Goal: Task Accomplishment & Management: Manage account settings

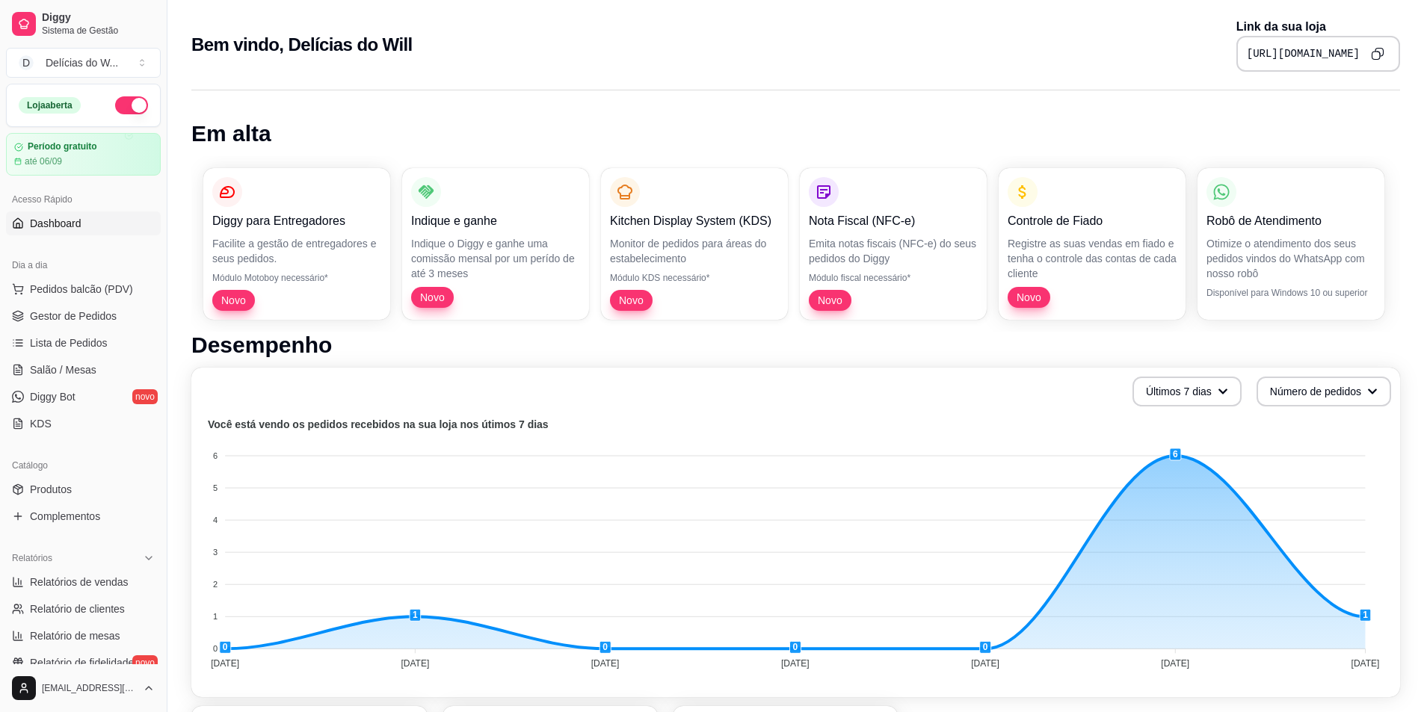
click at [410, 111] on div "Em alta Diggy para Entregadores Facilite a gestão de entregadores e seus pedido…" at bounding box center [795, 679] width 1257 height 1197
click at [438, 298] on span "Novo" at bounding box center [433, 296] width 35 height 14
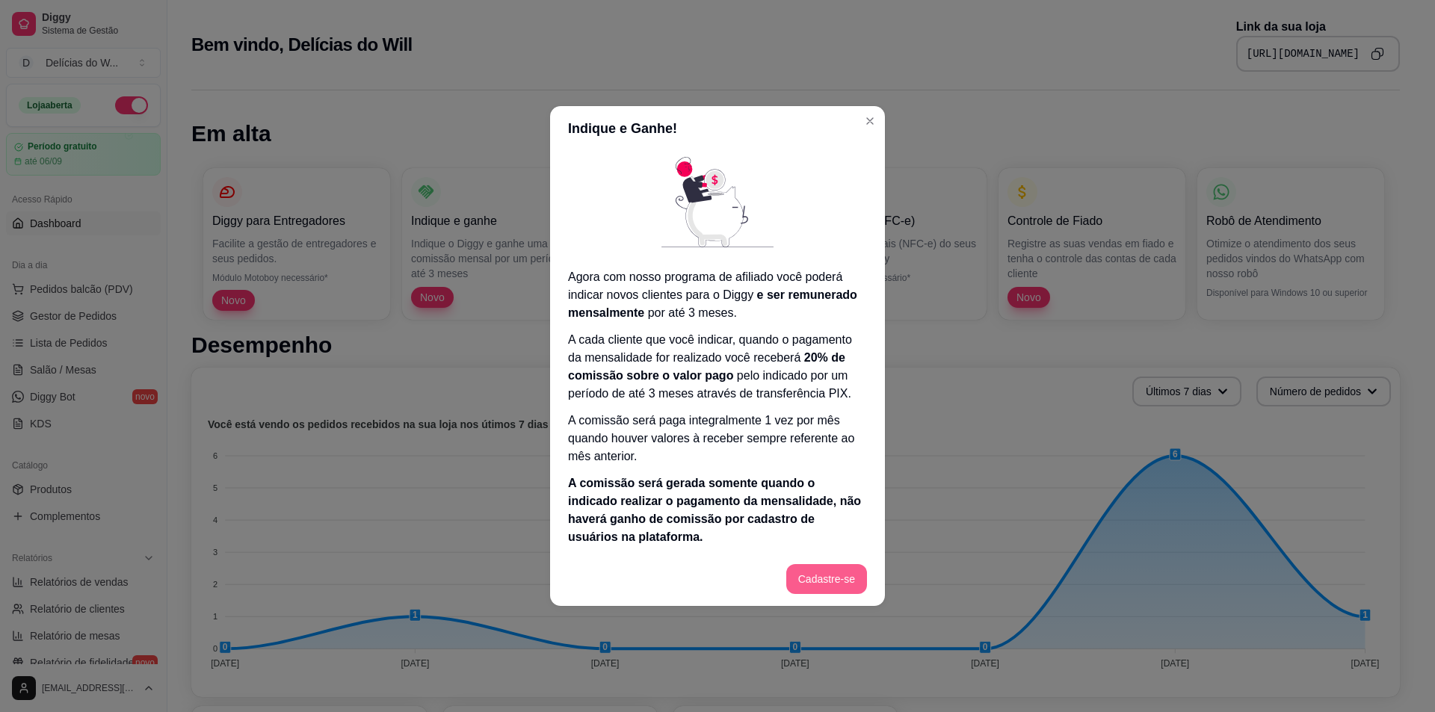
click at [840, 582] on button "Cadastre-se" at bounding box center [826, 579] width 81 height 30
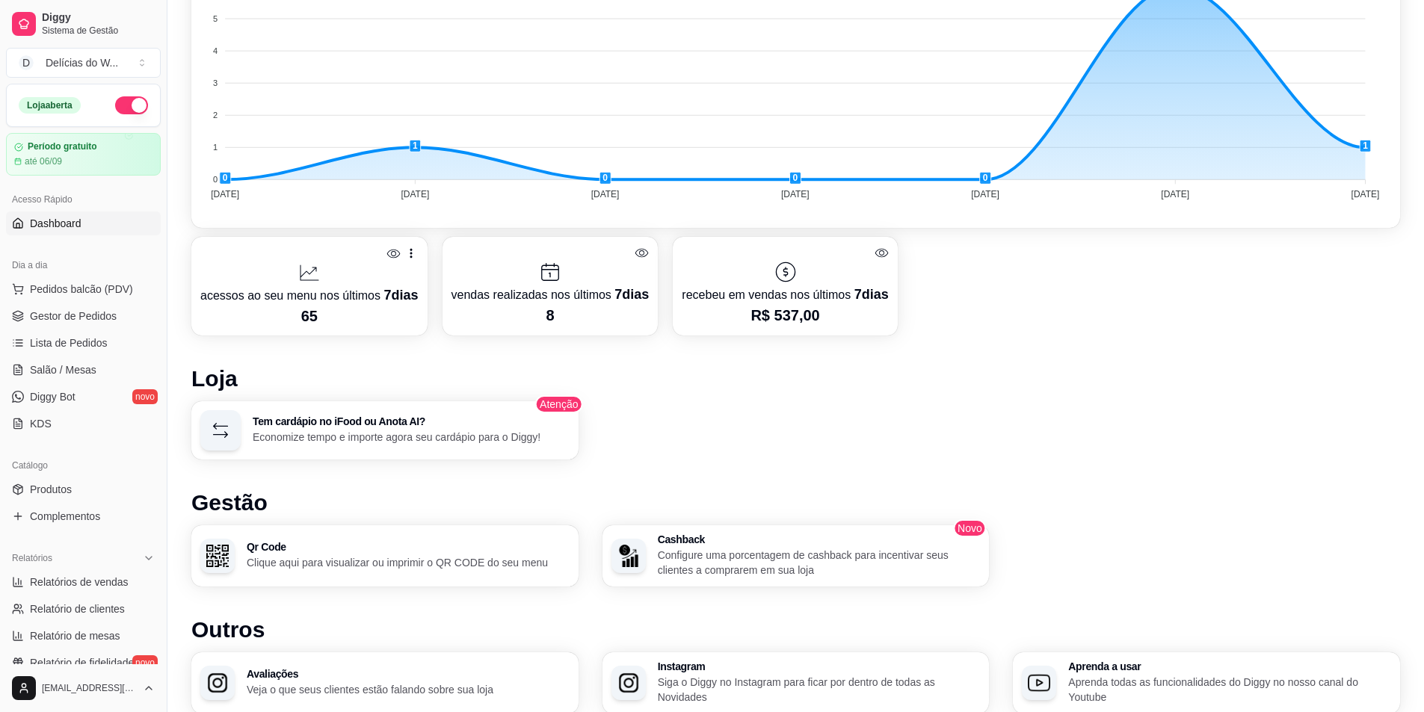
scroll to position [308, 0]
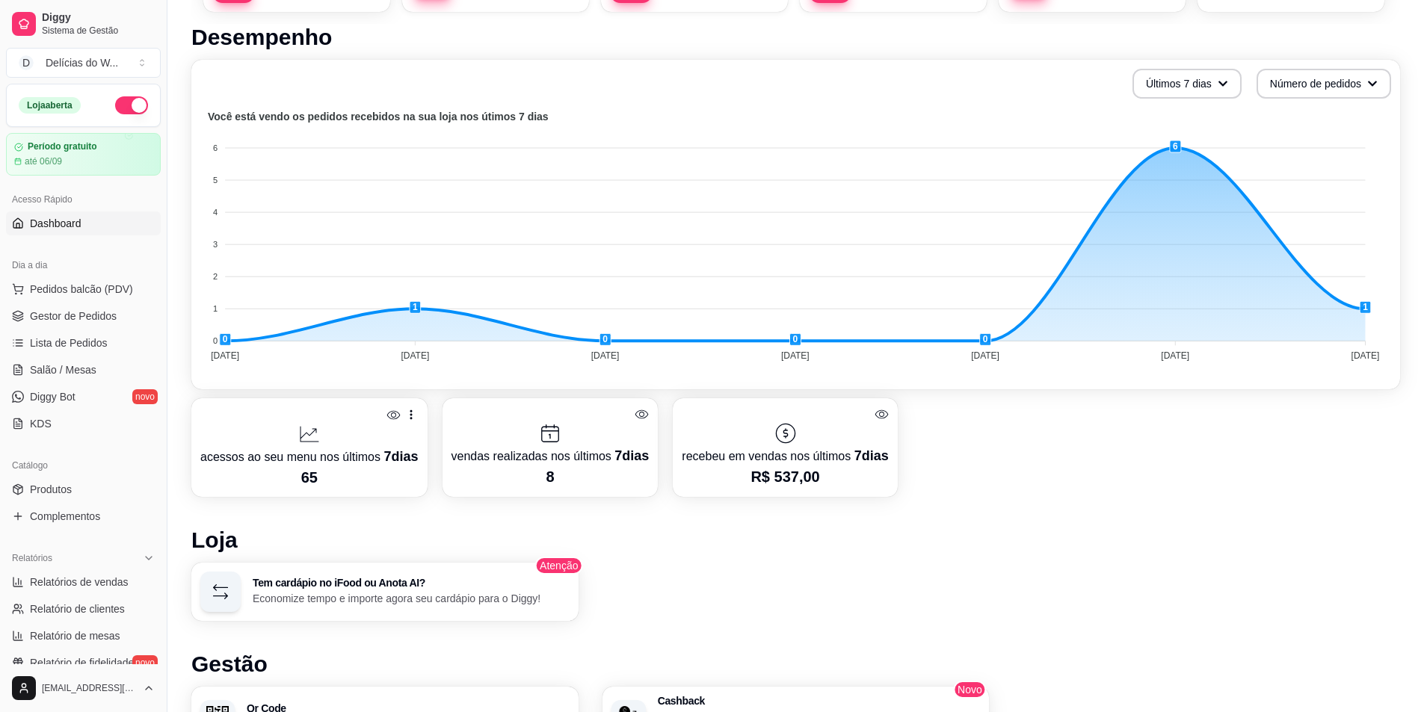
click at [1071, 508] on div "Desempenho Últimos 7 dias Número de pedidos Você está vendo os pedidos recebido…" at bounding box center [795, 488] width 1209 height 928
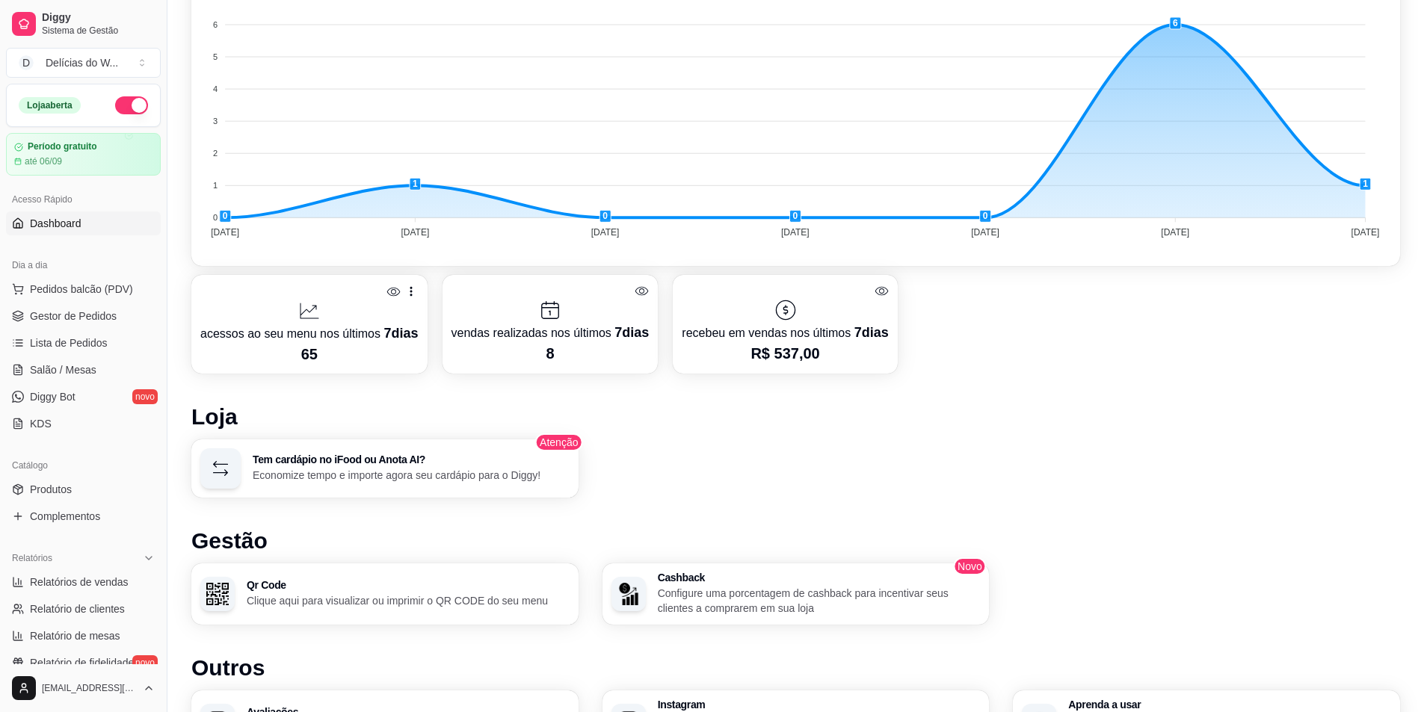
scroll to position [607, 0]
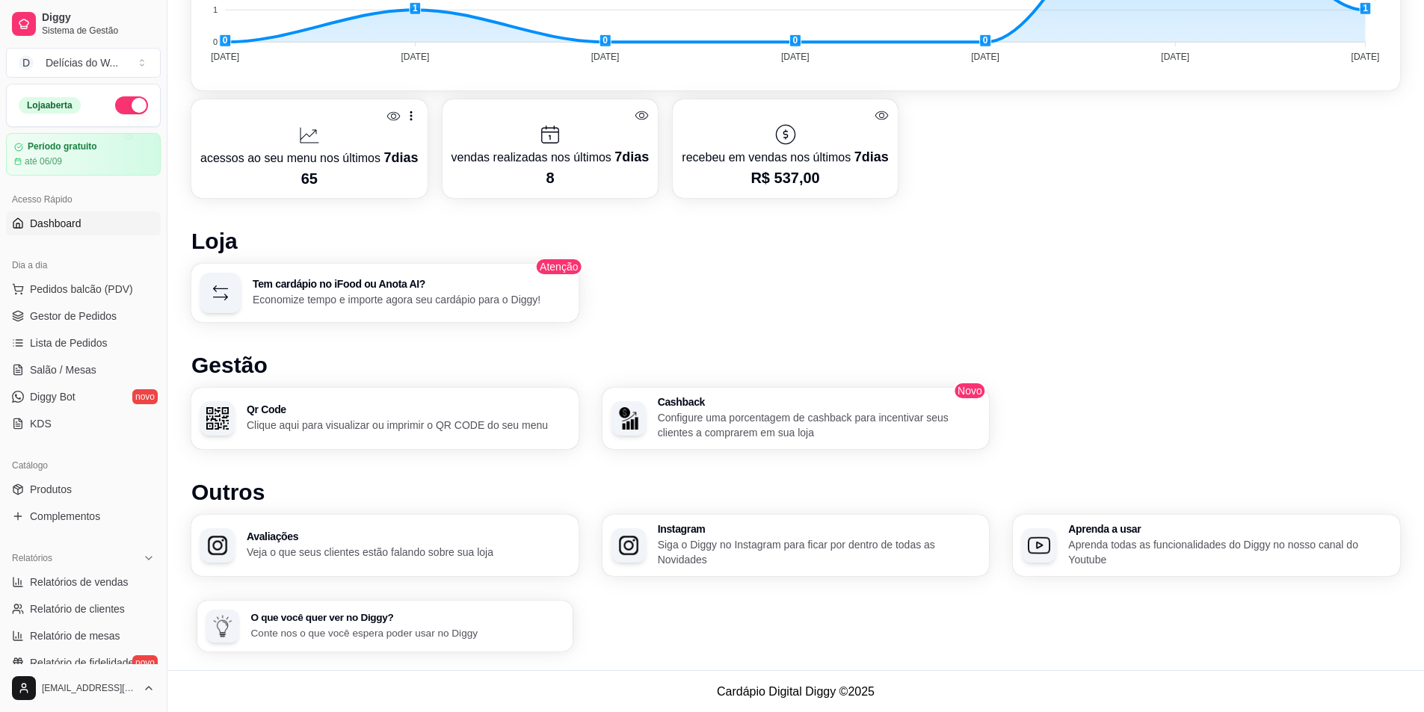
click at [458, 623] on div "O que você quer ver no Diggy? Conte nos o que você espera poder usar no Diggy" at bounding box center [407, 627] width 313 height 28
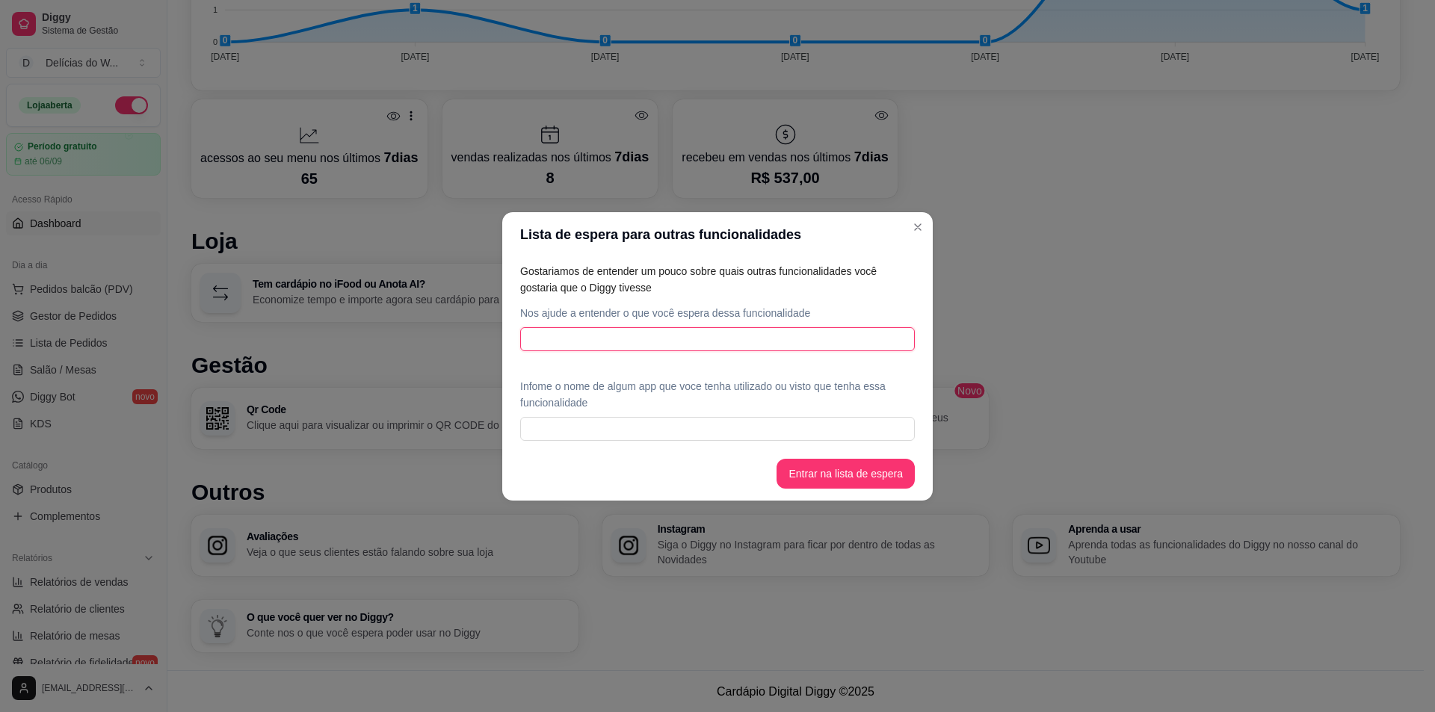
click at [591, 339] on input "text" at bounding box center [717, 339] width 395 height 24
type input "PEDIDOS AGENDADOS"
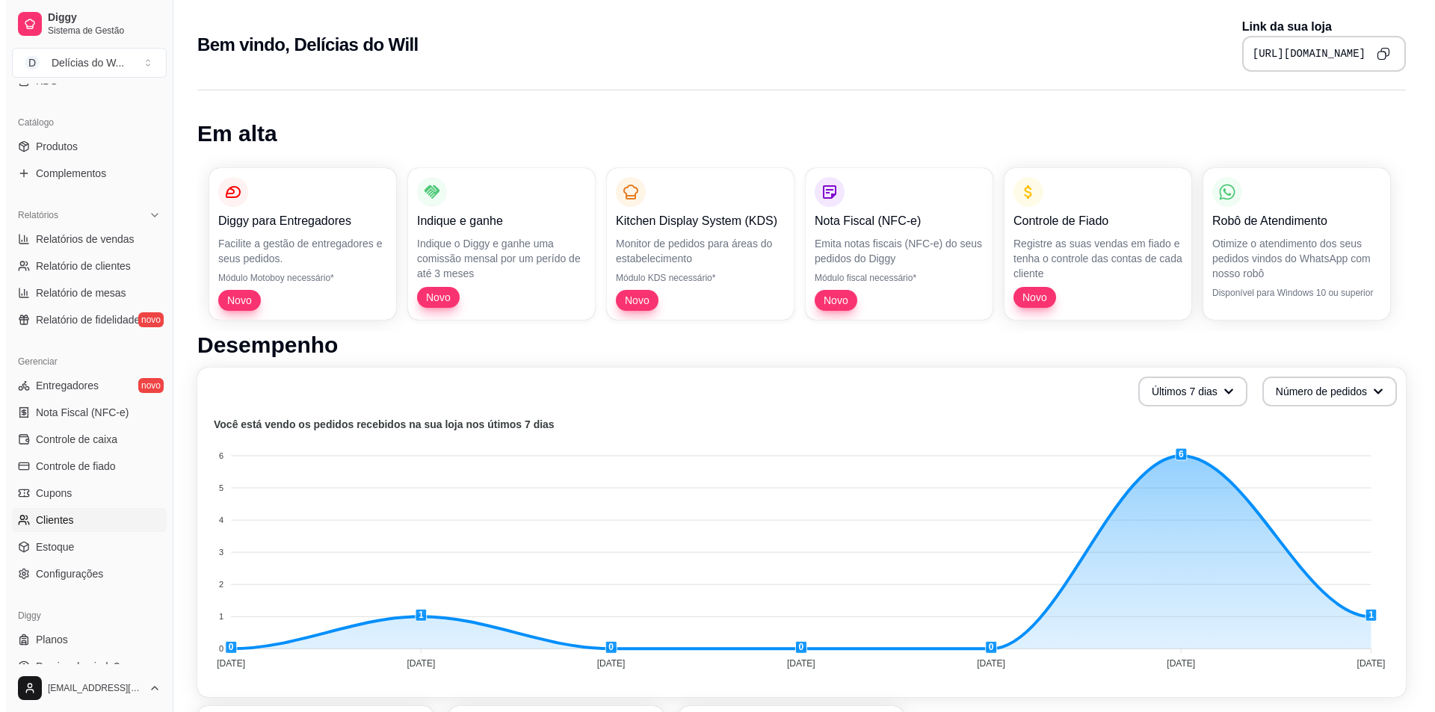
scroll to position [363, 0]
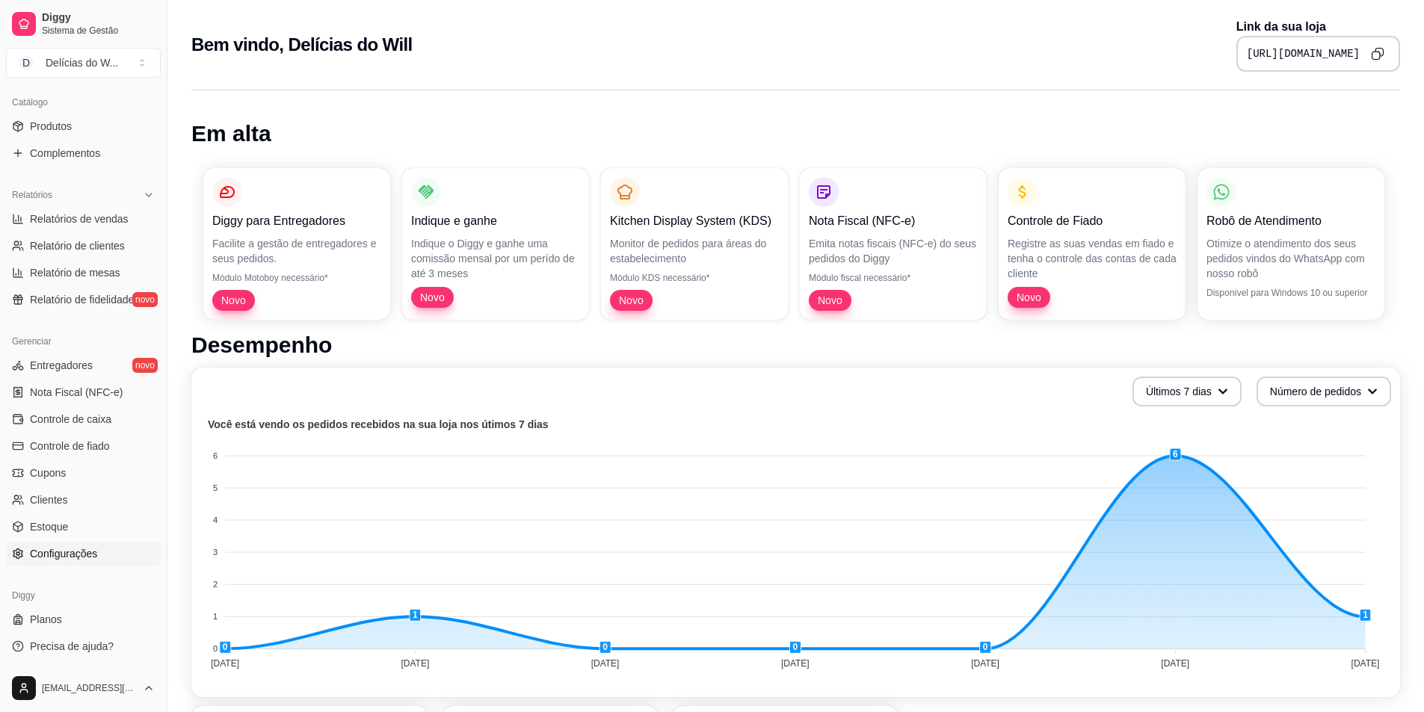
click at [82, 559] on span "Configurações" at bounding box center [63, 553] width 67 height 15
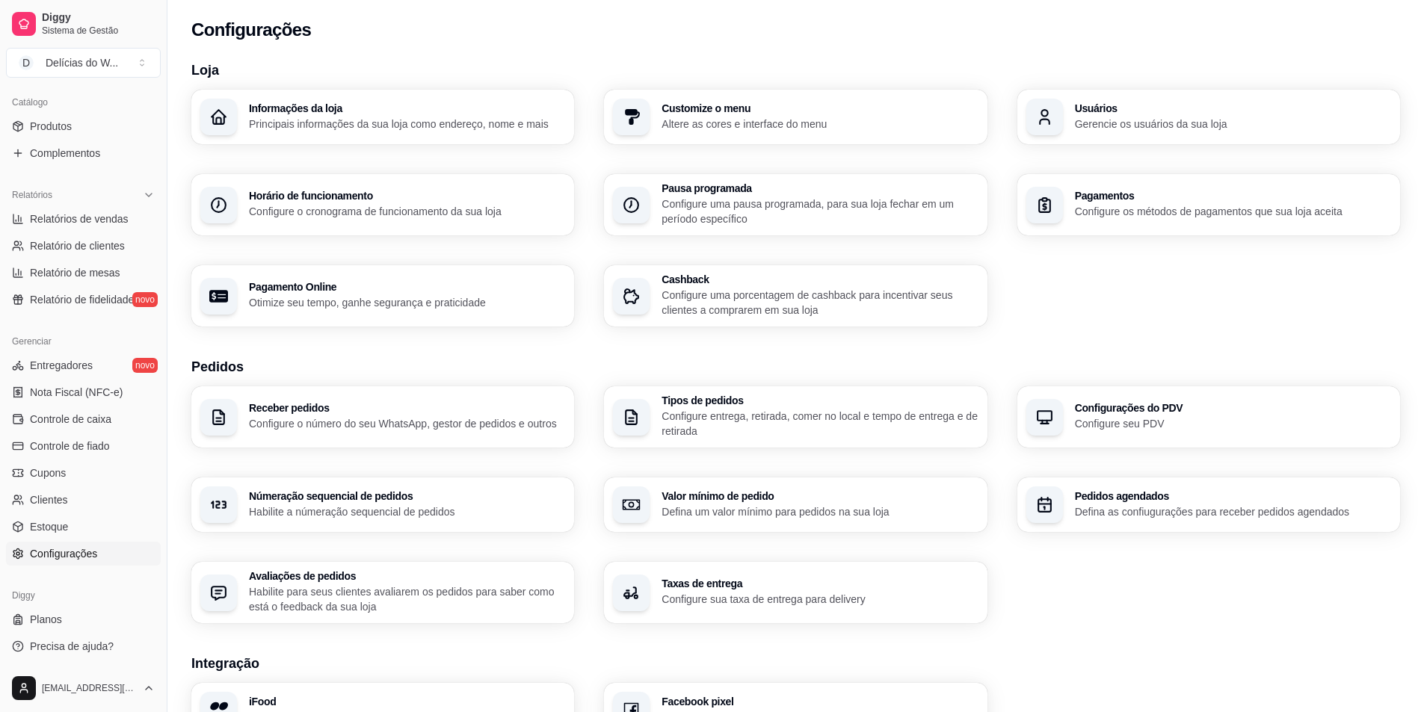
click at [1149, 491] on h3 "Pedidos agendados" at bounding box center [1233, 496] width 316 height 10
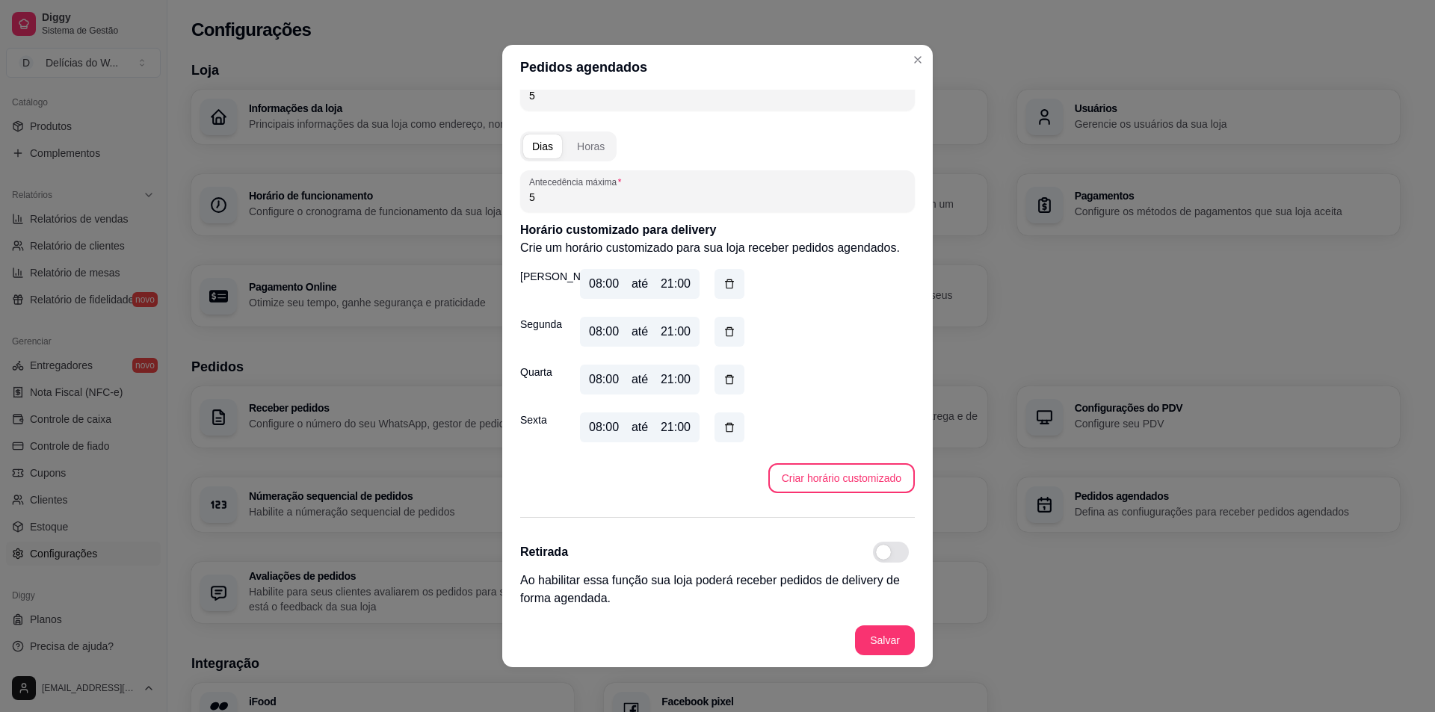
scroll to position [3, 0]
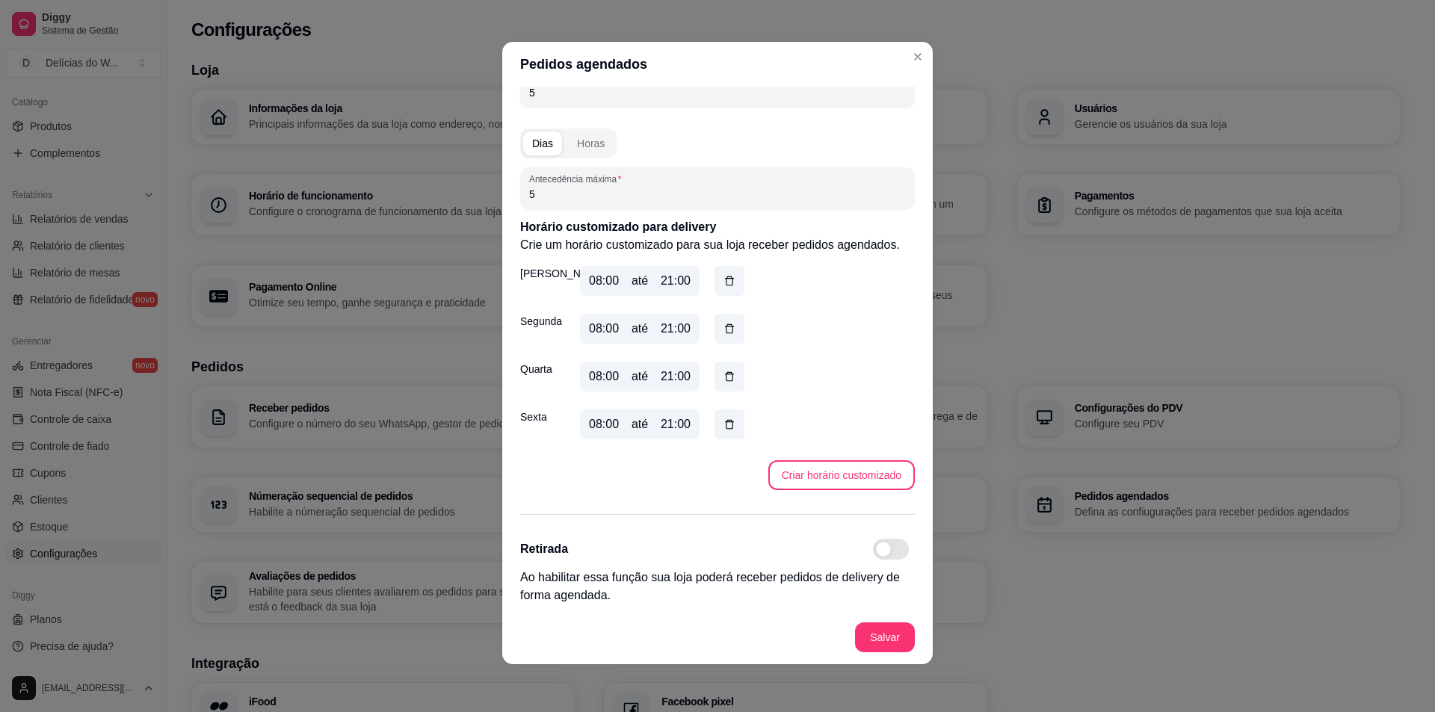
click at [877, 554] on span at bounding box center [891, 549] width 36 height 21
click at [877, 554] on input "checkbox" at bounding box center [877, 557] width 10 height 10
checkbox input "true"
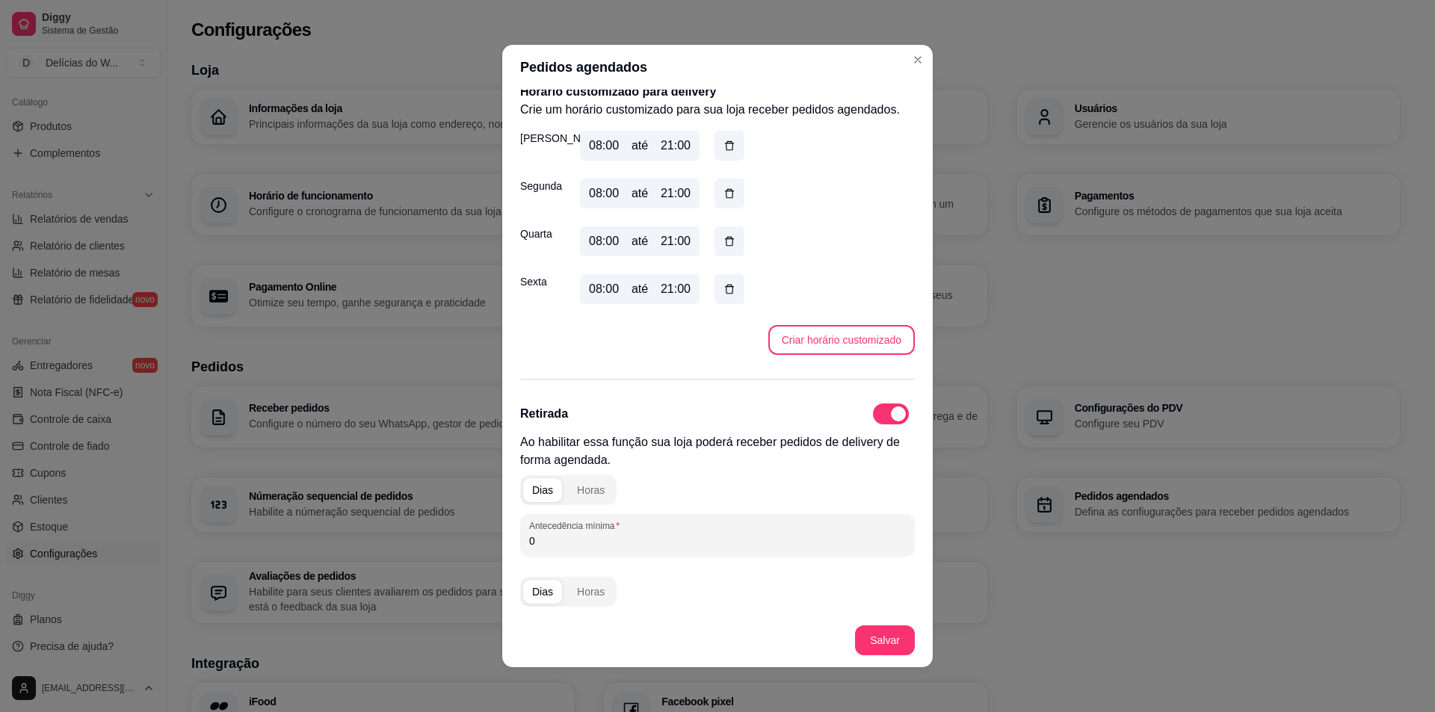
scroll to position [299, 0]
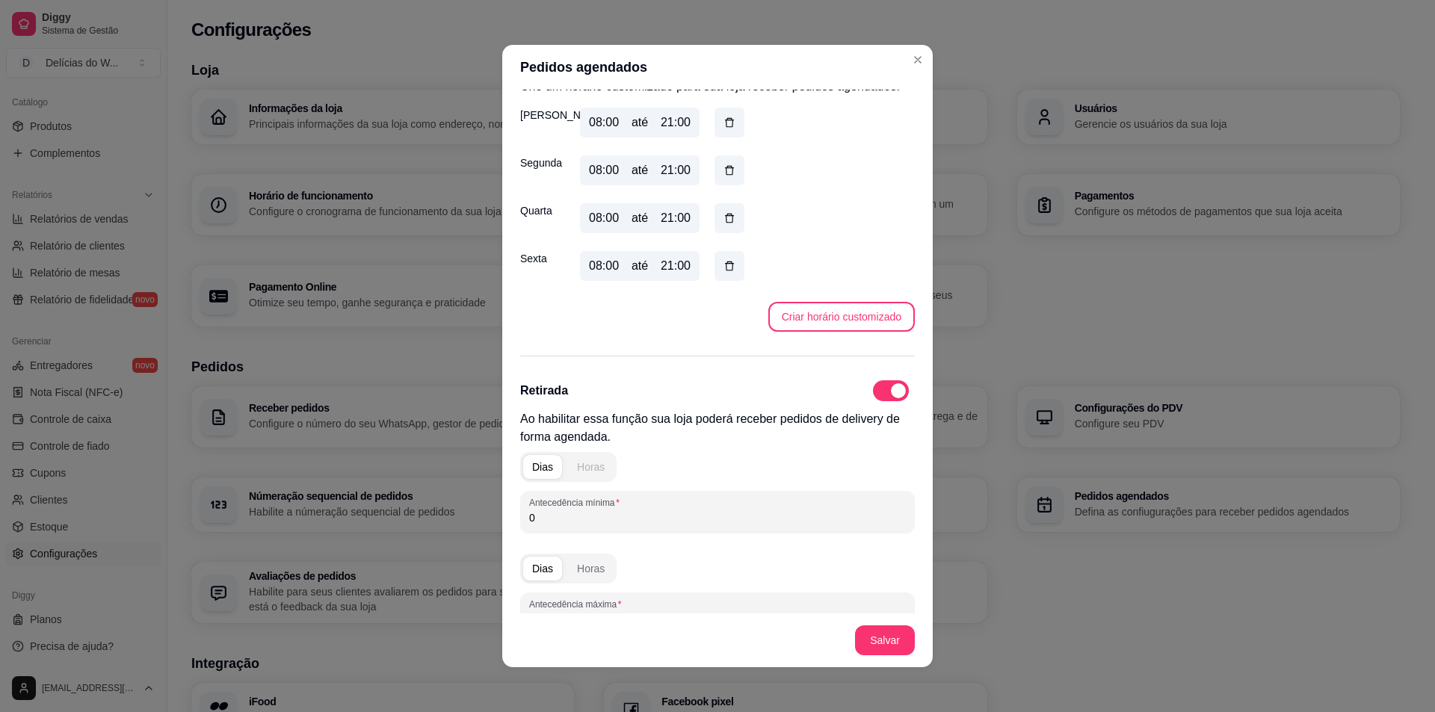
click at [577, 465] on div "Horas" at bounding box center [591, 467] width 28 height 15
click at [585, 511] on input "0" at bounding box center [717, 518] width 377 height 15
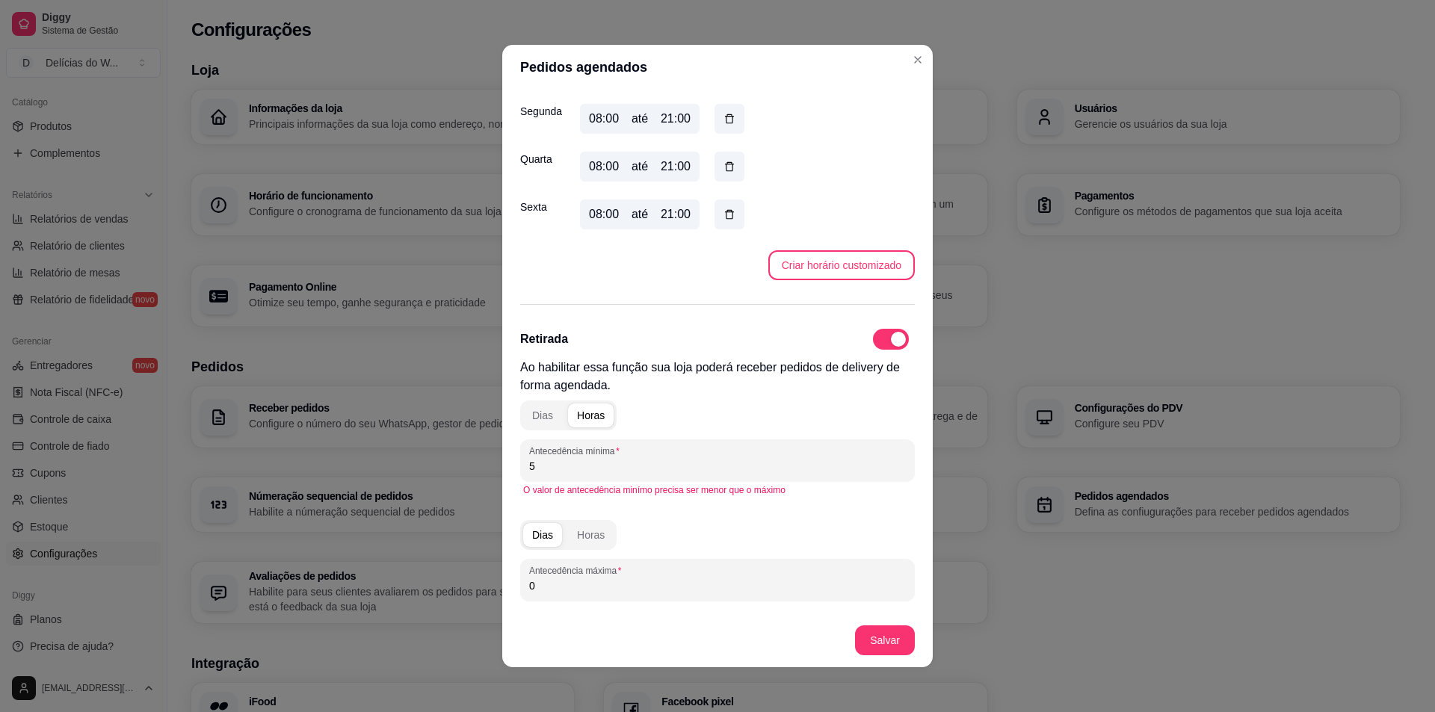
scroll to position [374, 0]
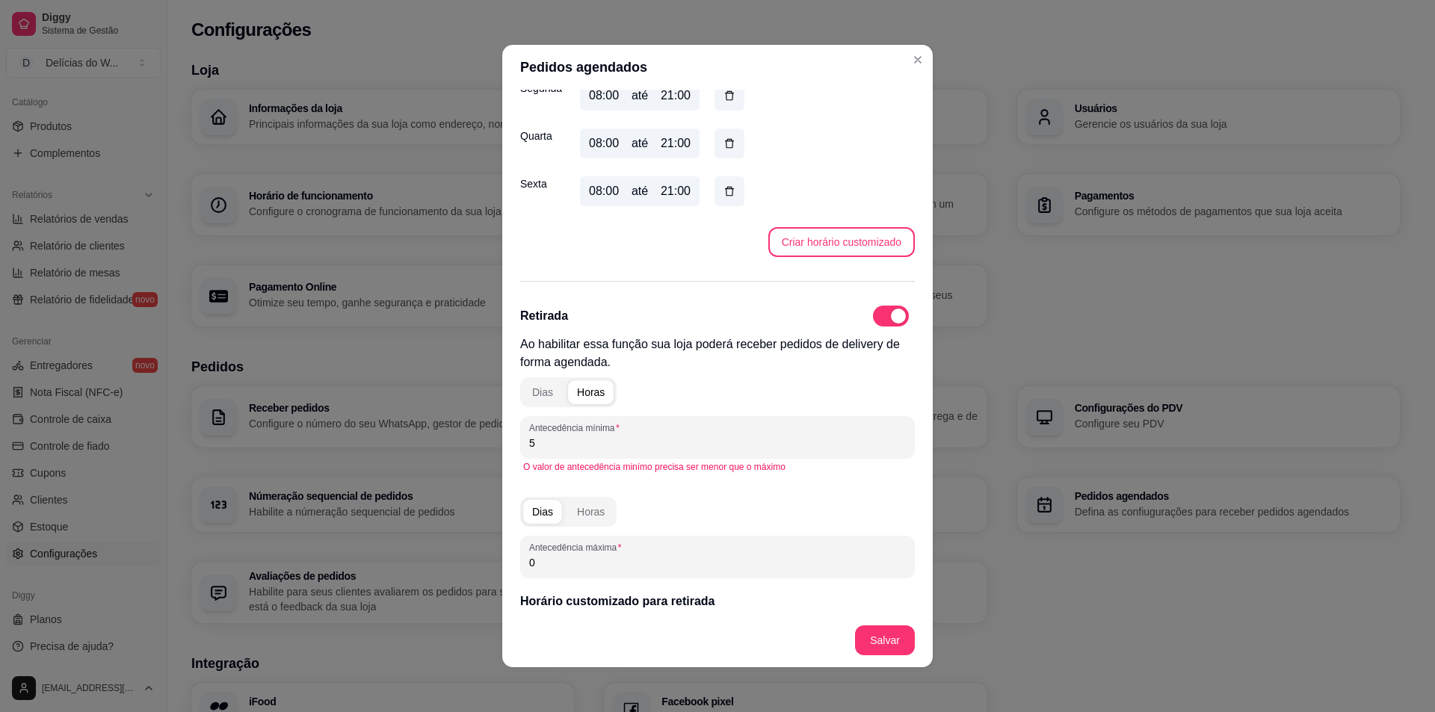
type input "5"
click at [570, 558] on input "0" at bounding box center [717, 562] width 377 height 15
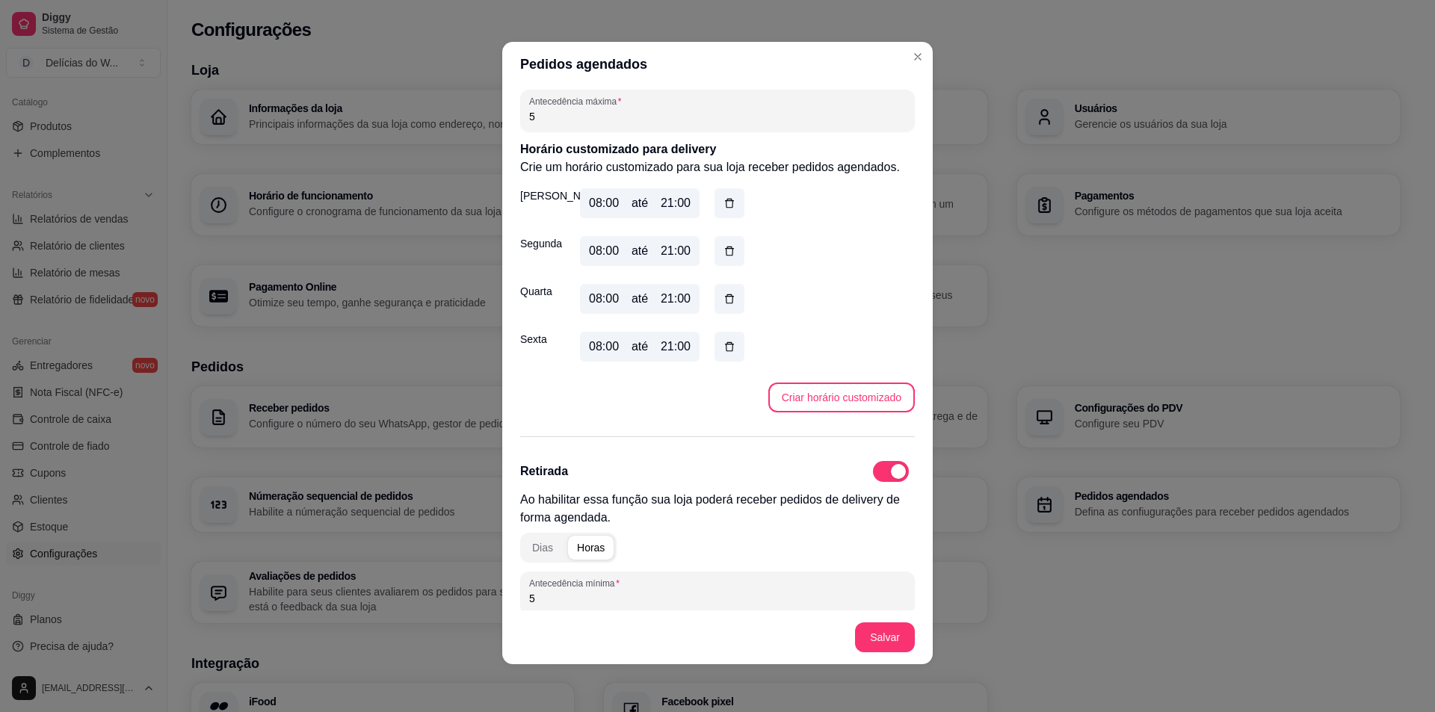
scroll to position [66, 0]
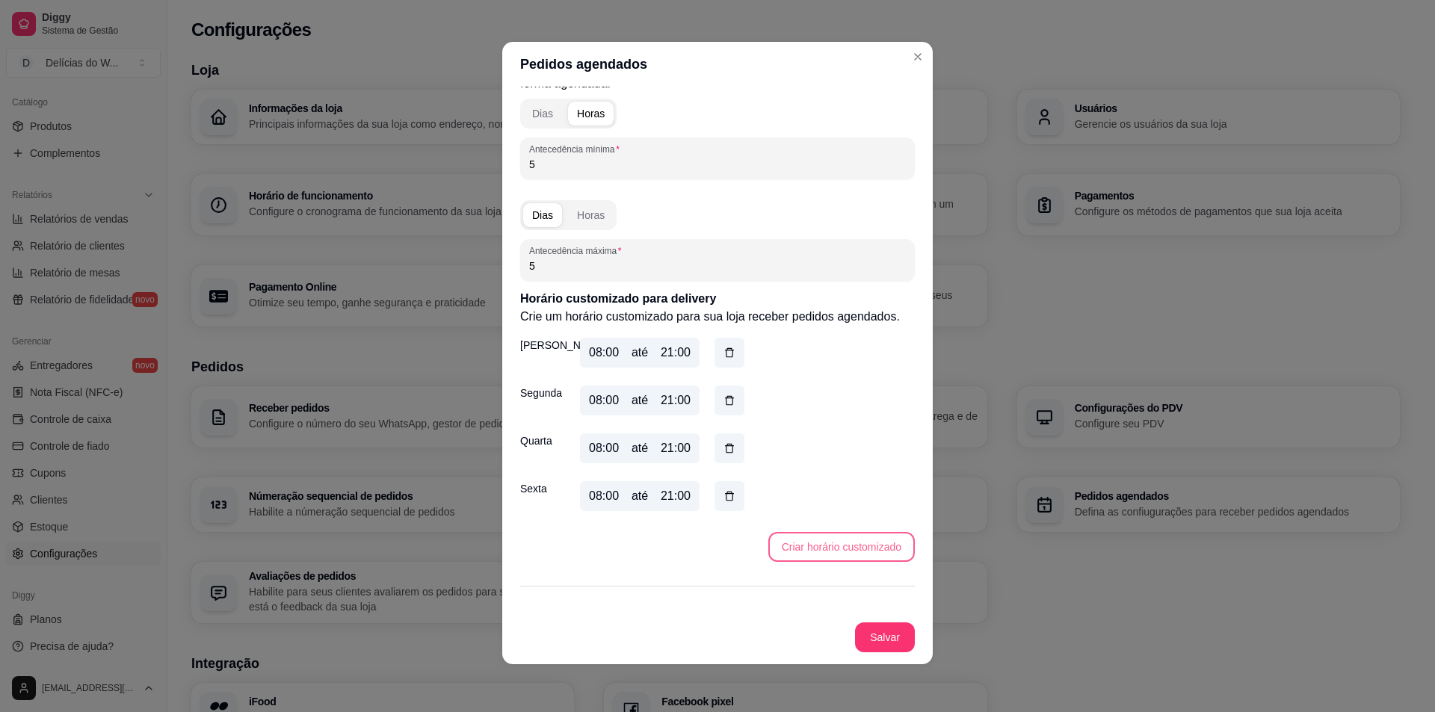
type input "5"
click at [803, 549] on button "Criar horário customizado" at bounding box center [842, 547] width 142 height 29
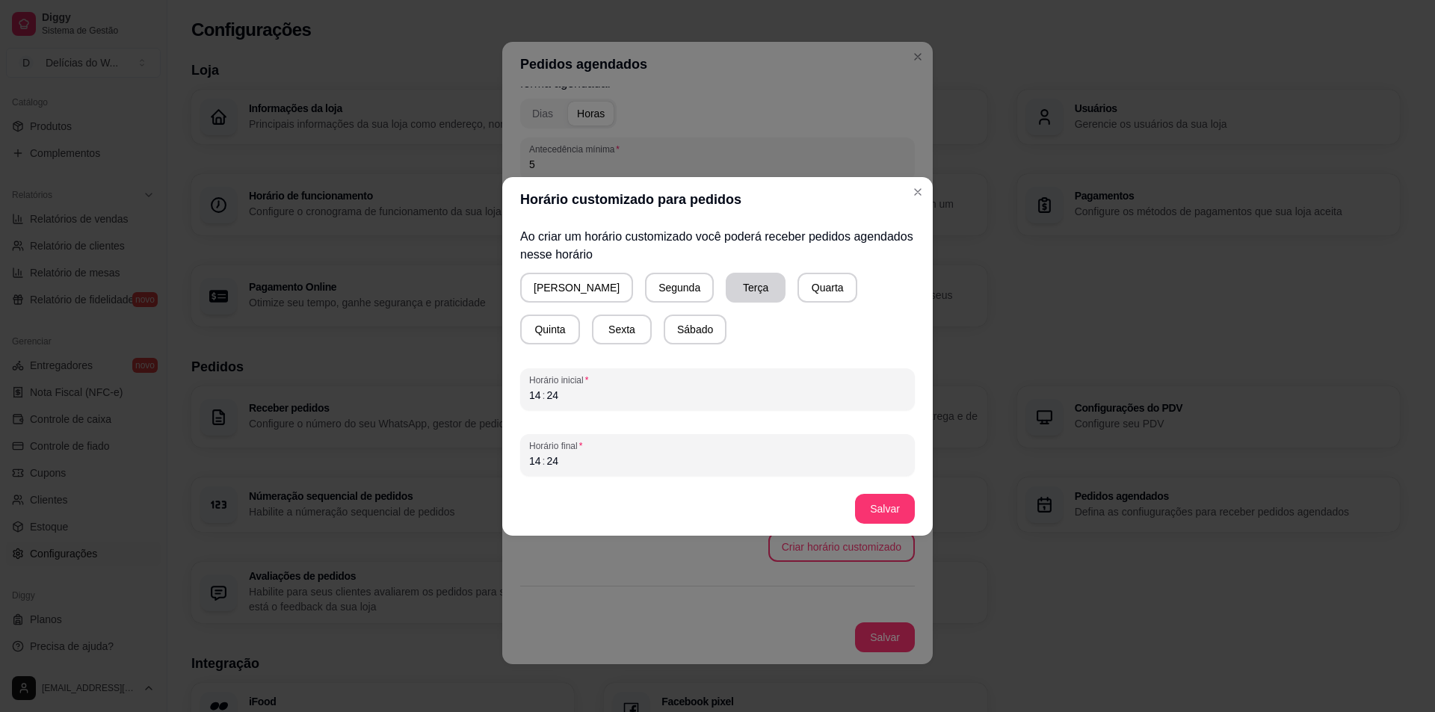
click at [726, 289] on button "Terça" at bounding box center [756, 288] width 60 height 30
click at [543, 389] on div ":" at bounding box center [544, 395] width 6 height 15
click at [539, 389] on div "10" at bounding box center [535, 395] width 15 height 15
click at [543, 460] on div ":" at bounding box center [544, 461] width 6 height 15
click at [798, 285] on button "Quarta" at bounding box center [828, 288] width 60 height 30
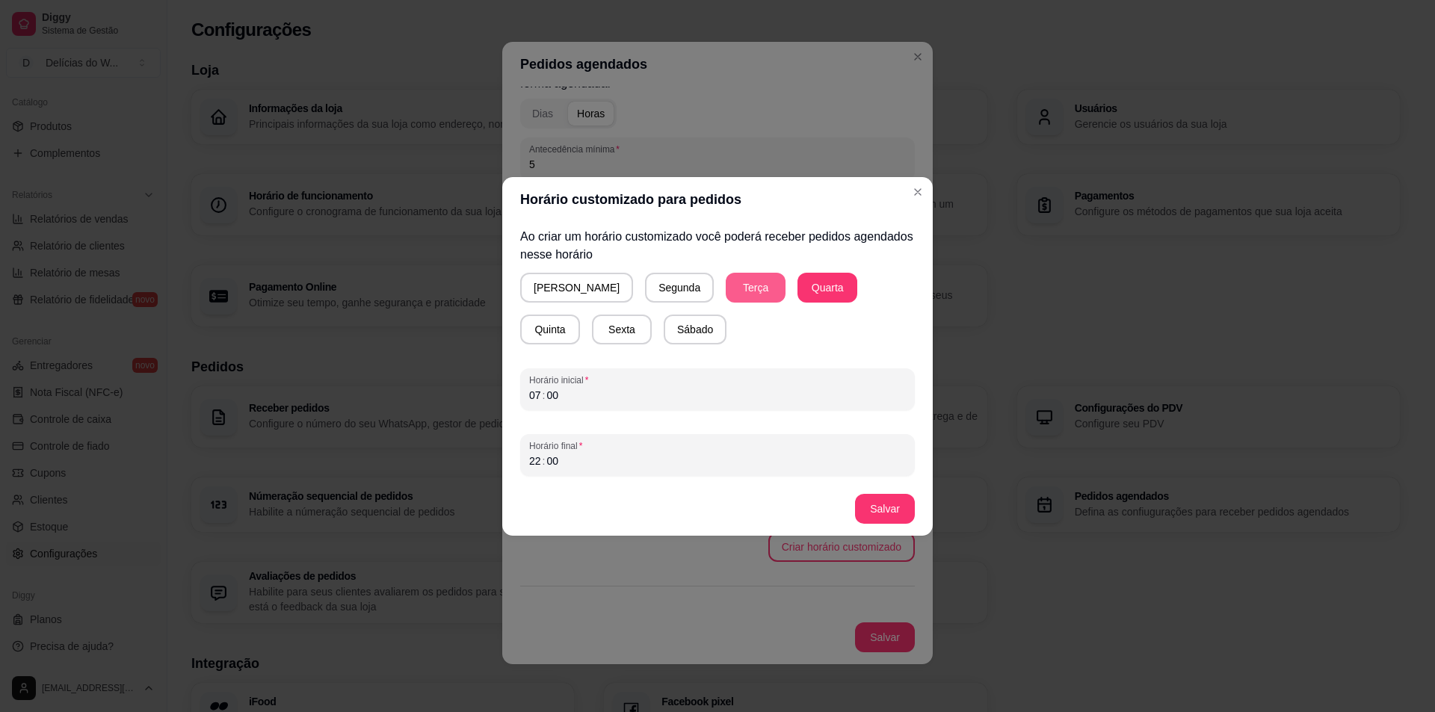
click at [726, 287] on button "Terça" at bounding box center [756, 288] width 60 height 30
click at [892, 510] on button "Salvar" at bounding box center [885, 509] width 60 height 30
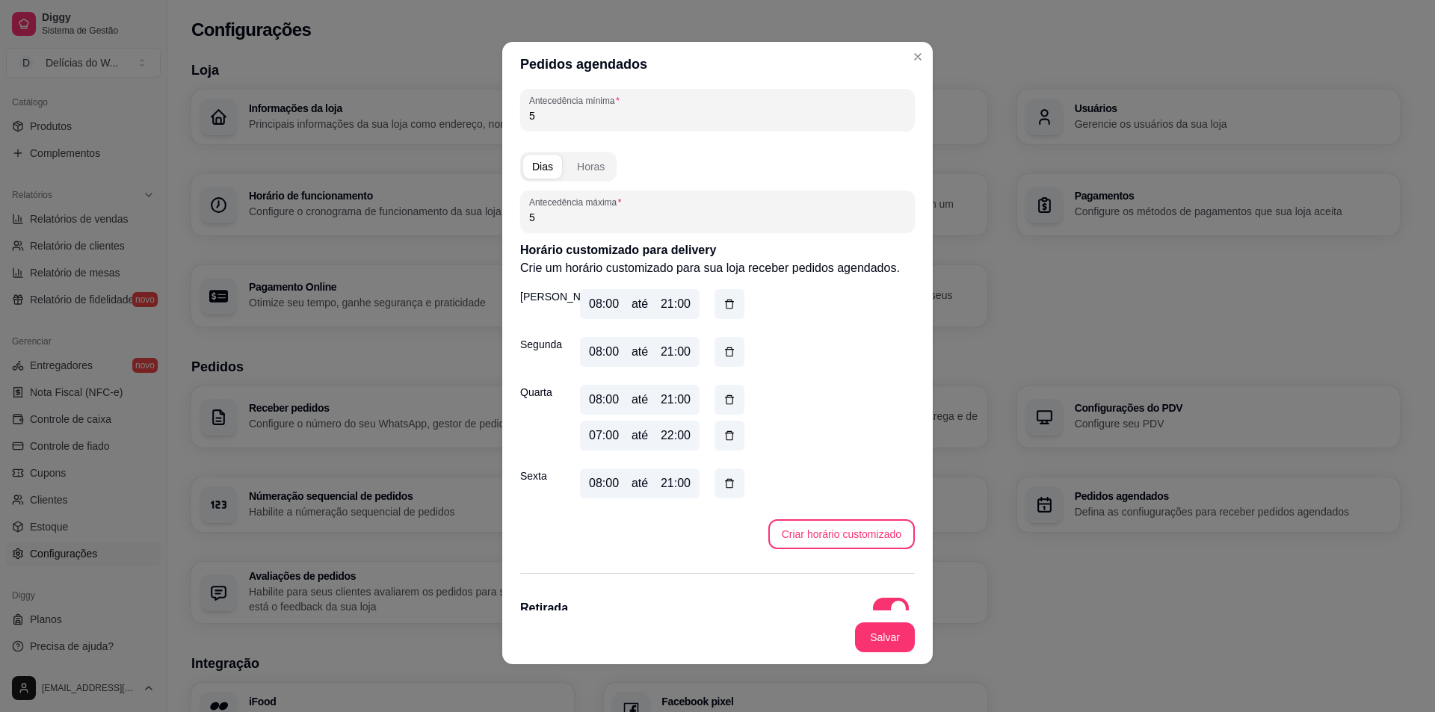
scroll to position [141, 0]
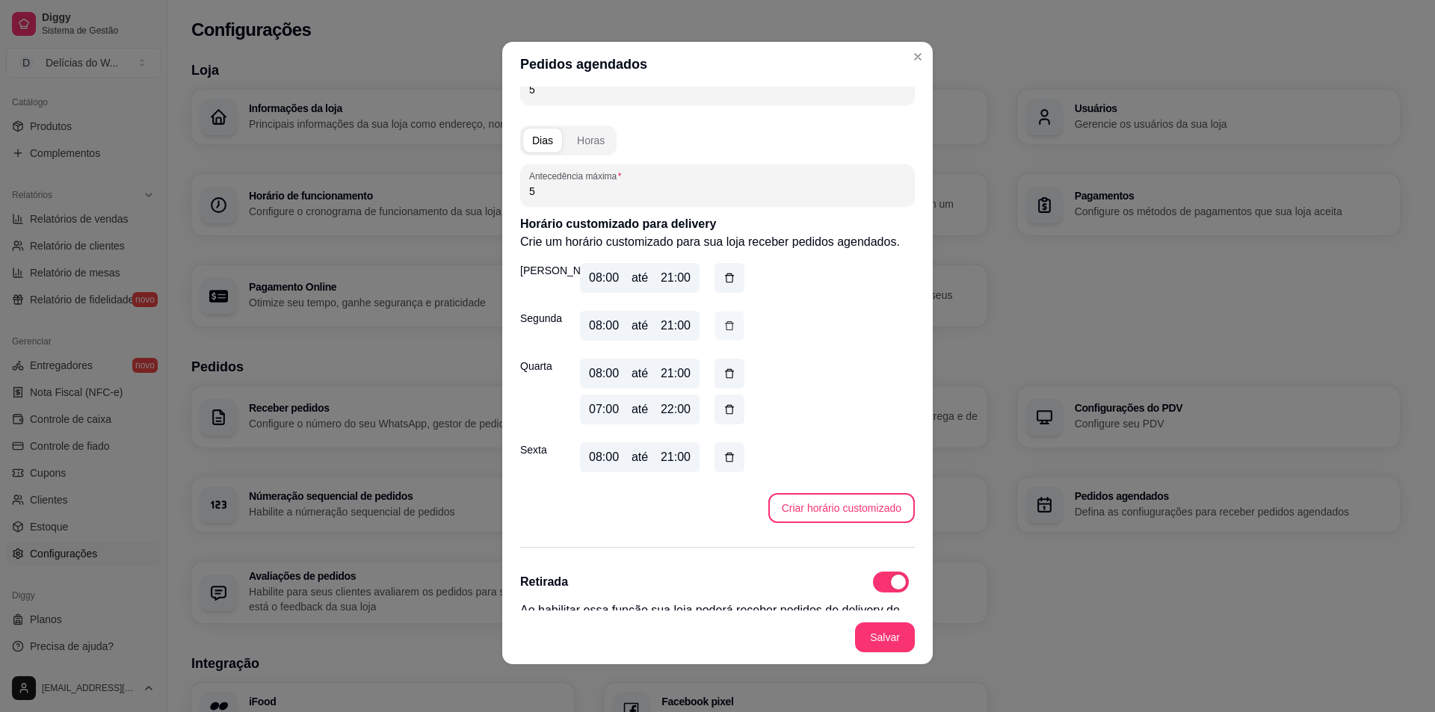
click at [727, 322] on icon "button" at bounding box center [729, 325] width 9 height 9
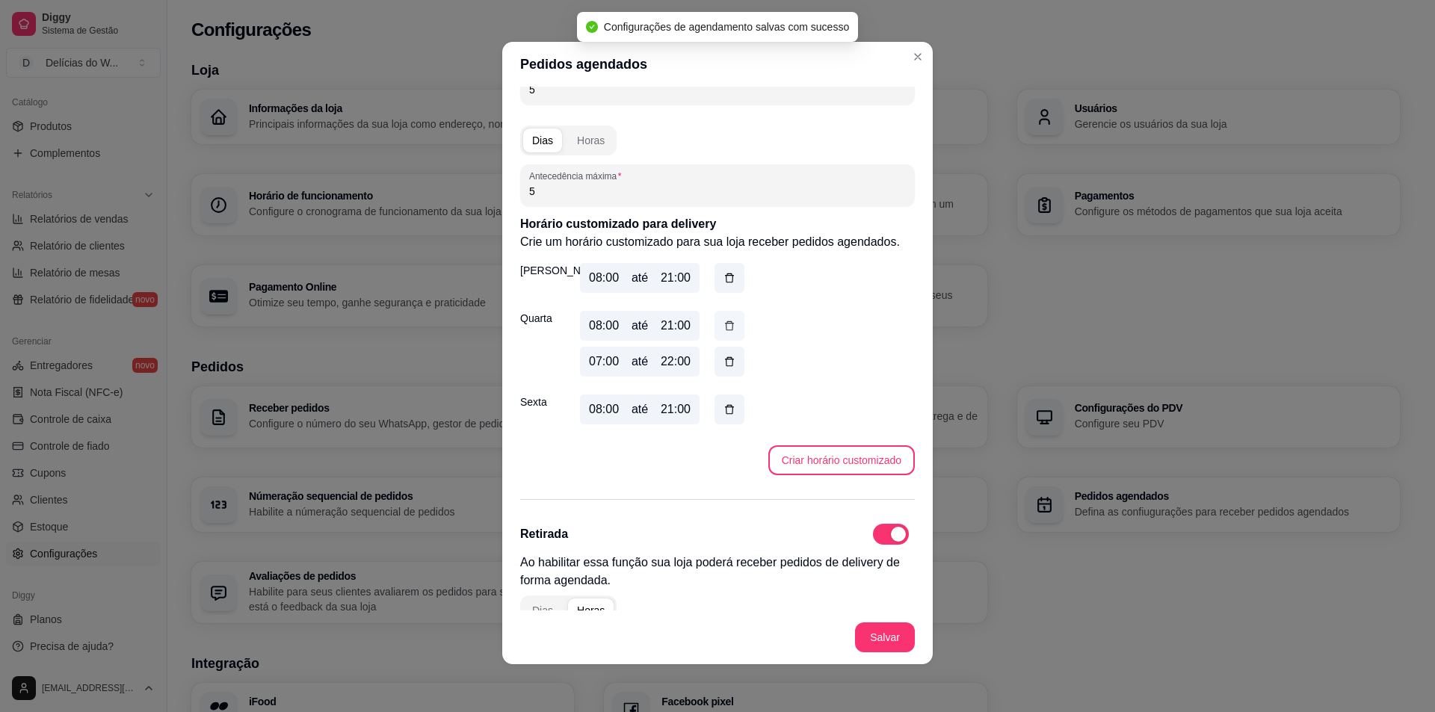
click at [728, 321] on icon "button" at bounding box center [730, 325] width 12 height 13
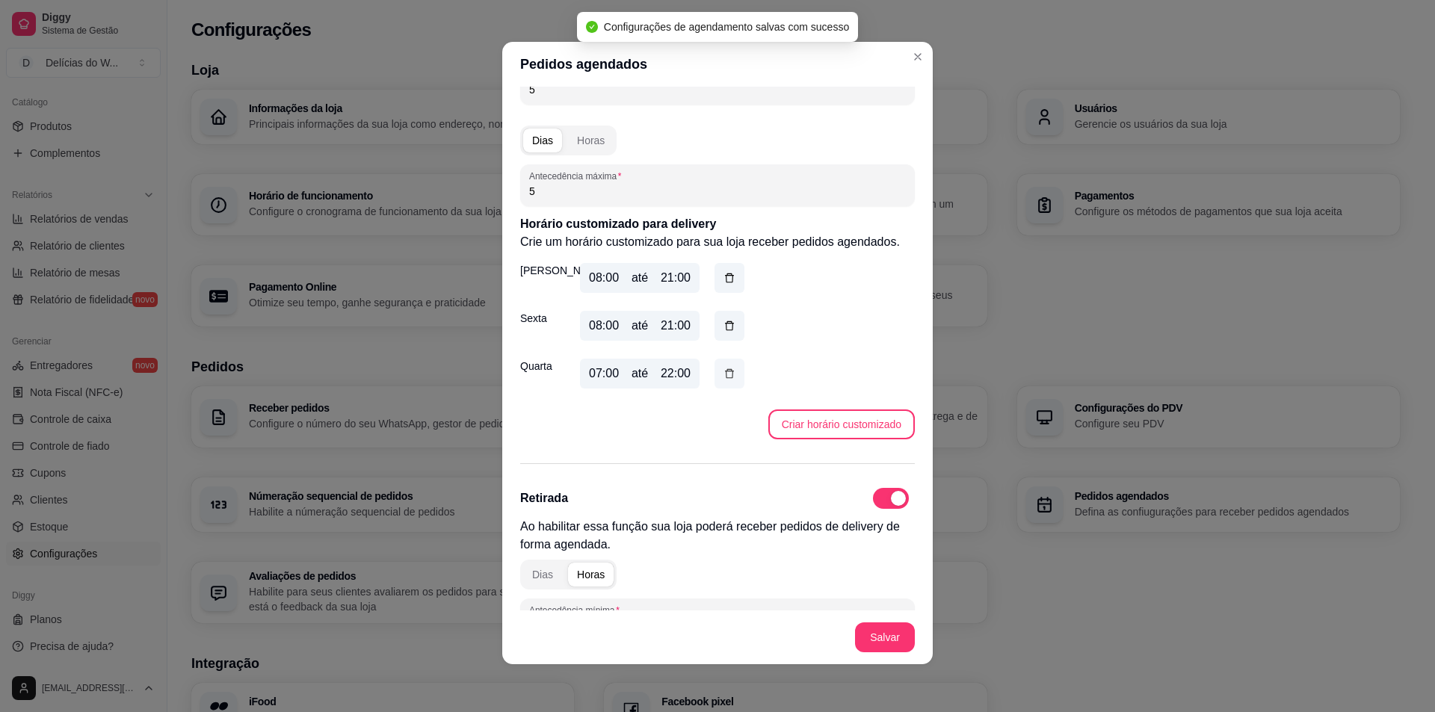
click at [728, 375] on icon "button" at bounding box center [730, 373] width 12 height 13
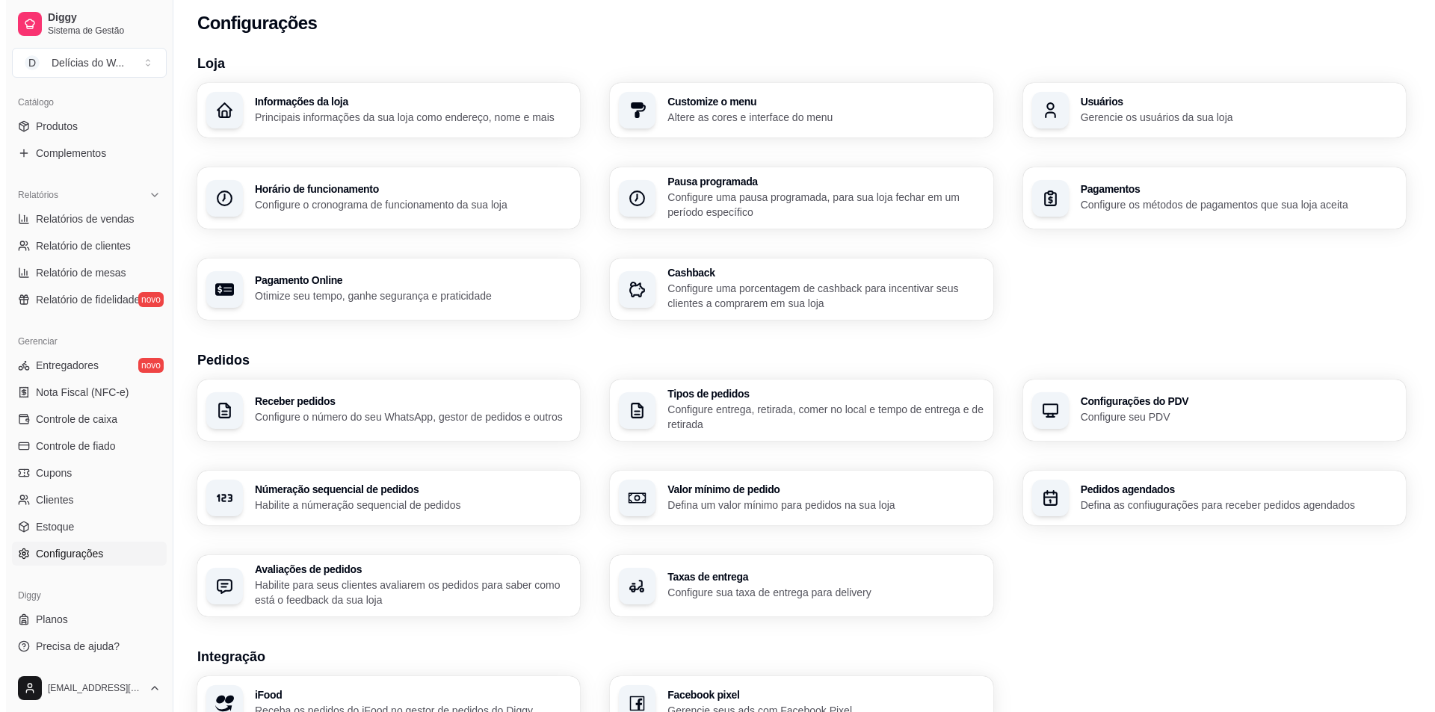
scroll to position [0, 0]
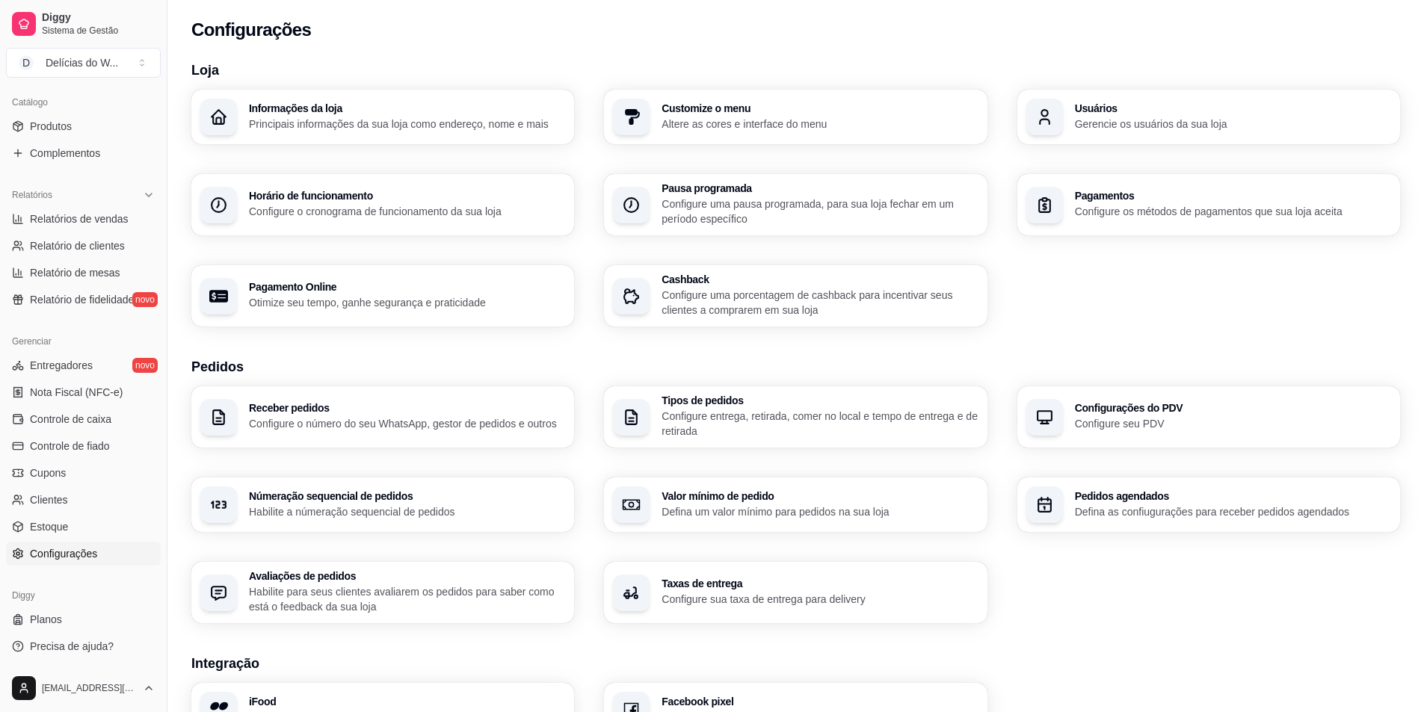
click at [1153, 184] on div "Pagamentos Configure os métodos de pagamentos que sua loja aceita" at bounding box center [1208, 204] width 383 height 61
